Goal: Task Accomplishment & Management: Manage account settings

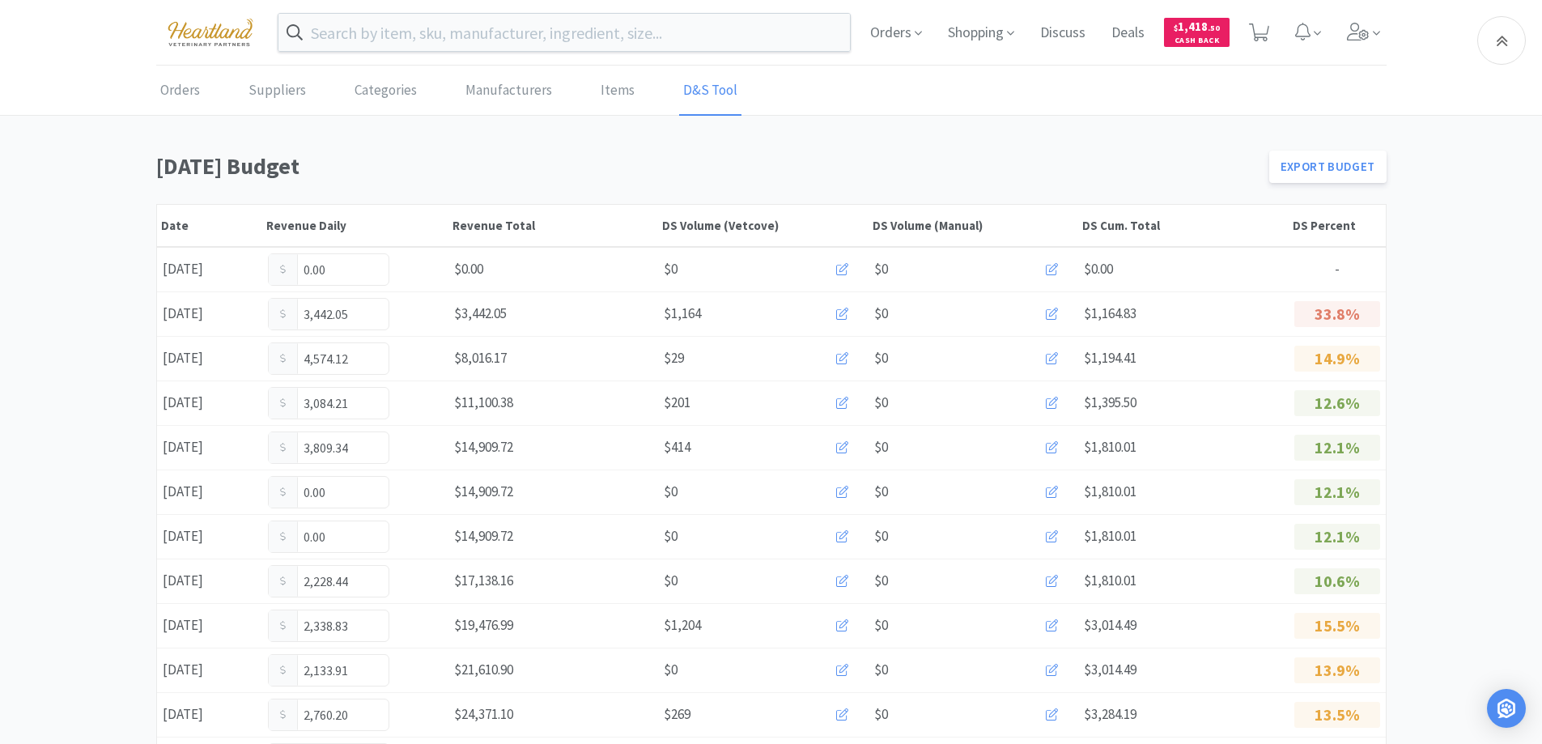
scroll to position [888, 0]
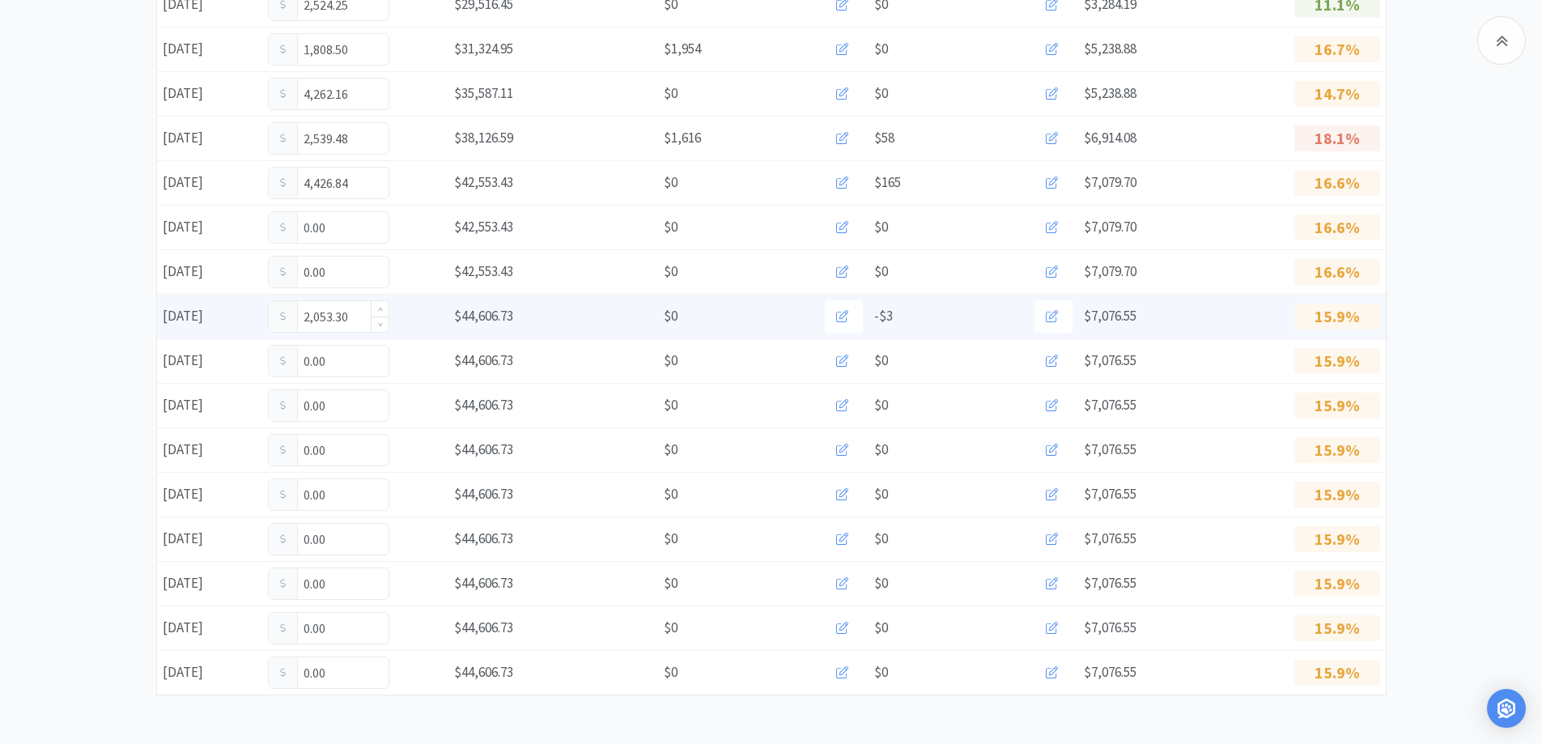
click at [353, 312] on input "2,053.30" at bounding box center [329, 316] width 120 height 31
type input "2"
type input "2,652.80"
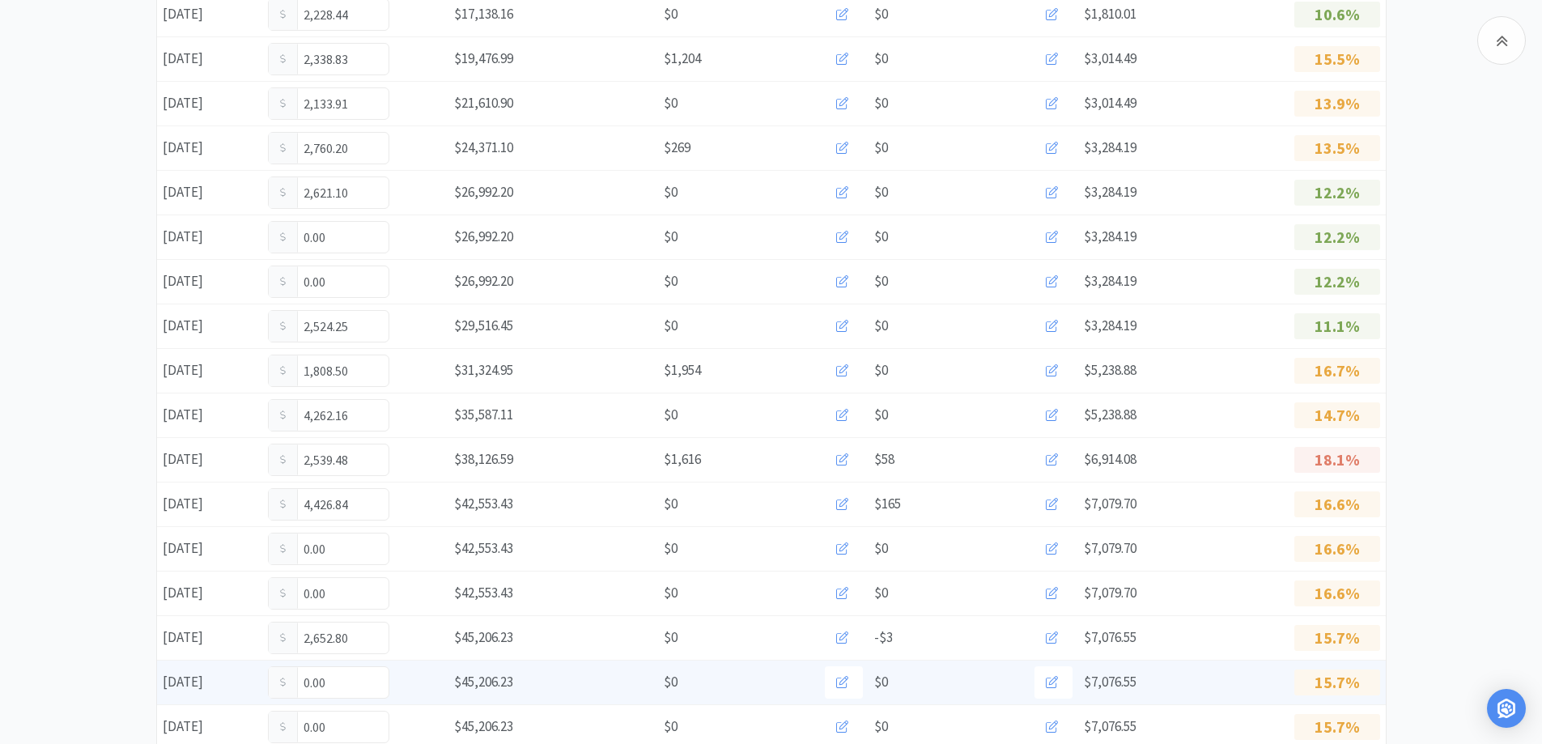
scroll to position [728, 0]
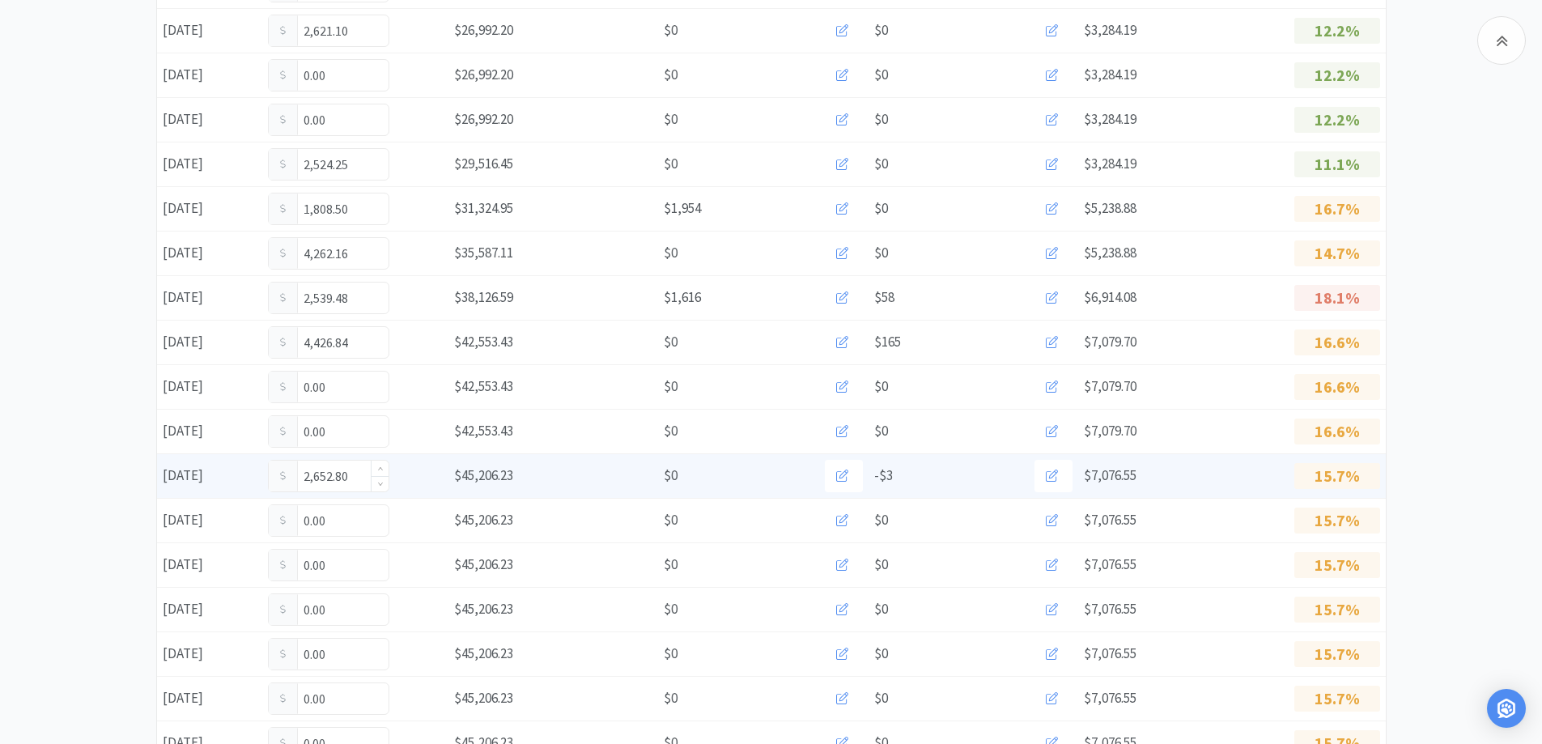
click at [362, 475] on input "2,652.80" at bounding box center [329, 475] width 120 height 31
type input "2"
type input "2,789.80"
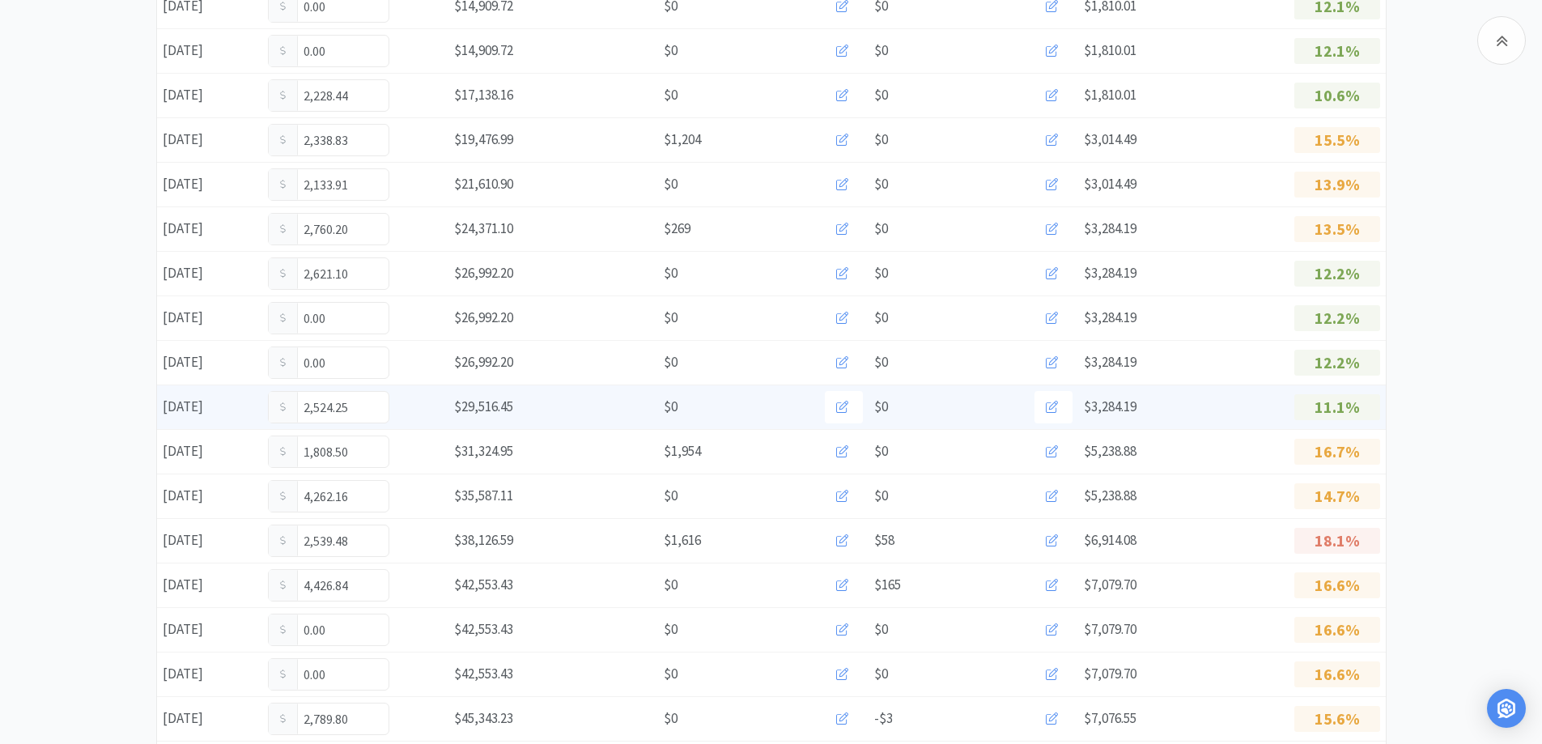
scroll to position [809, 0]
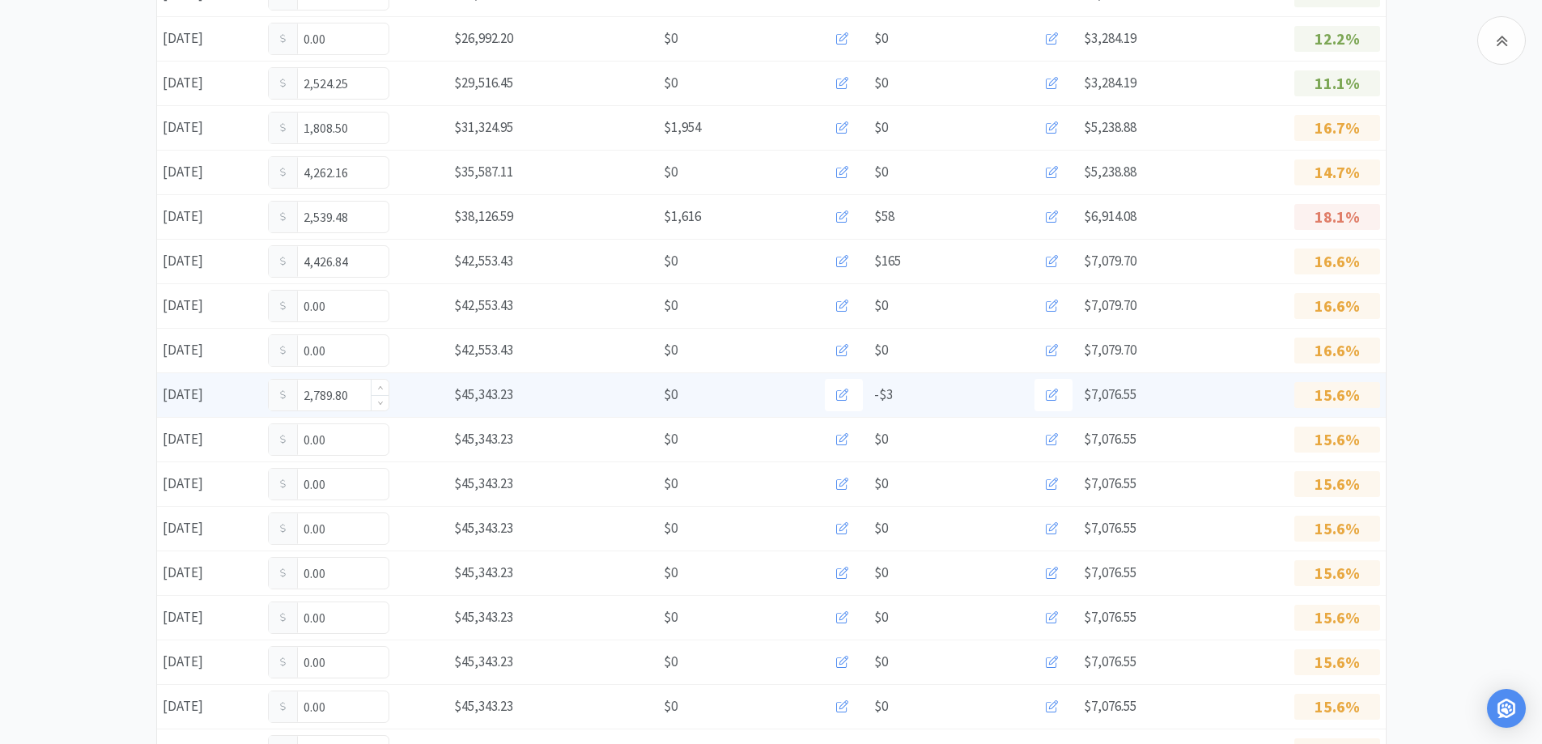
click at [358, 397] on input "2,789.80" at bounding box center [329, 395] width 120 height 31
type input "2"
type input "2,826.20"
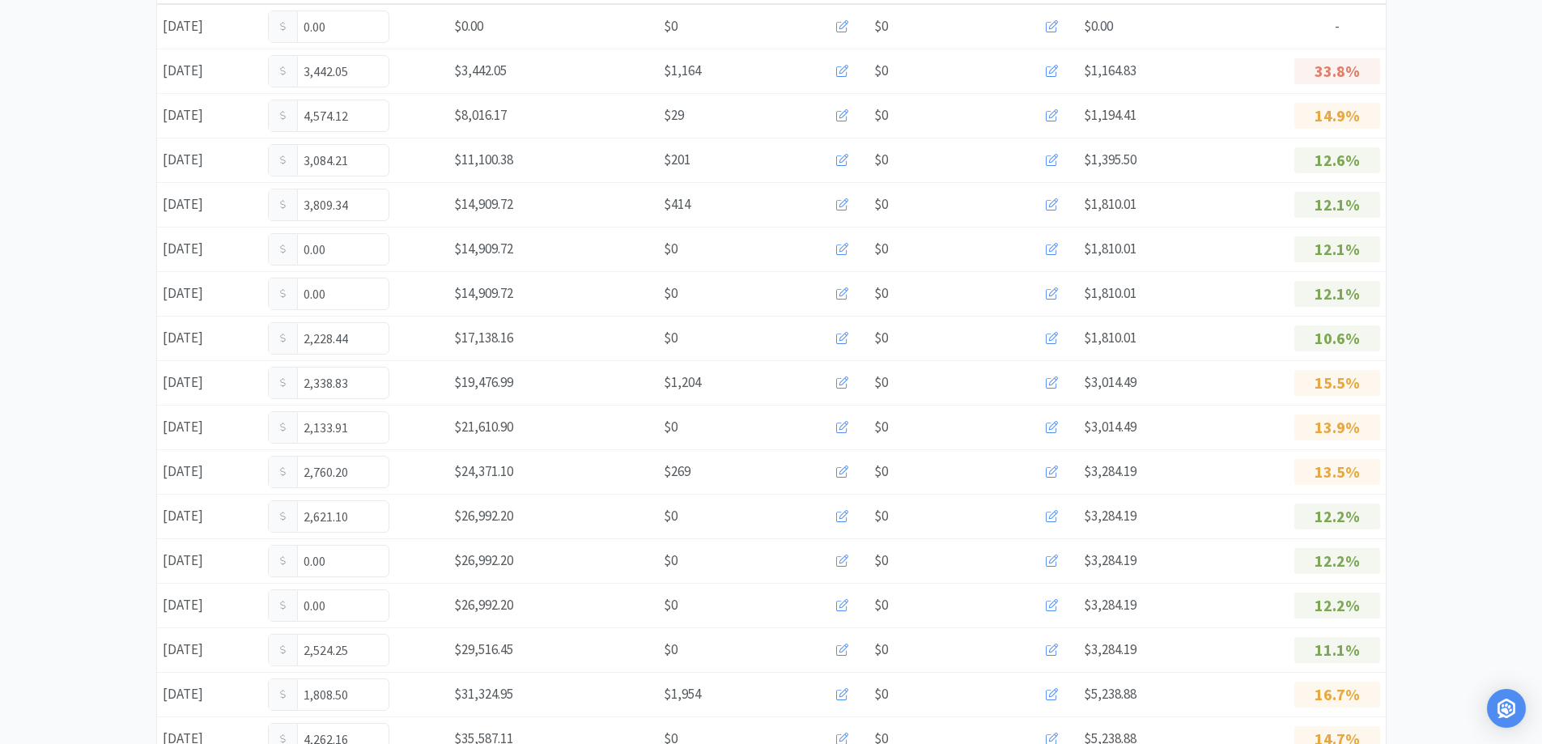
scroll to position [0, 0]
